Goal: Check status: Check status

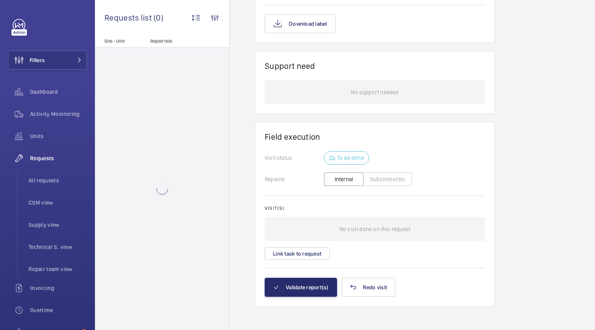
scroll to position [6, 0]
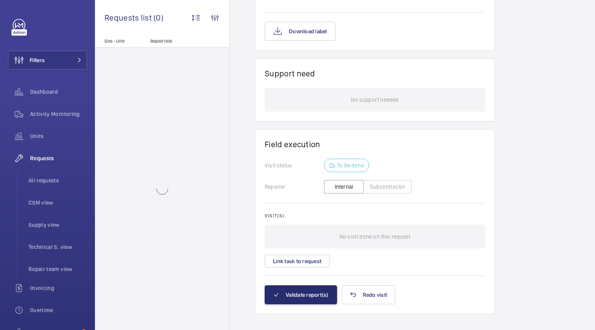
scroll to position [588, 0]
